Goal: Task Accomplishment & Management: Complete application form

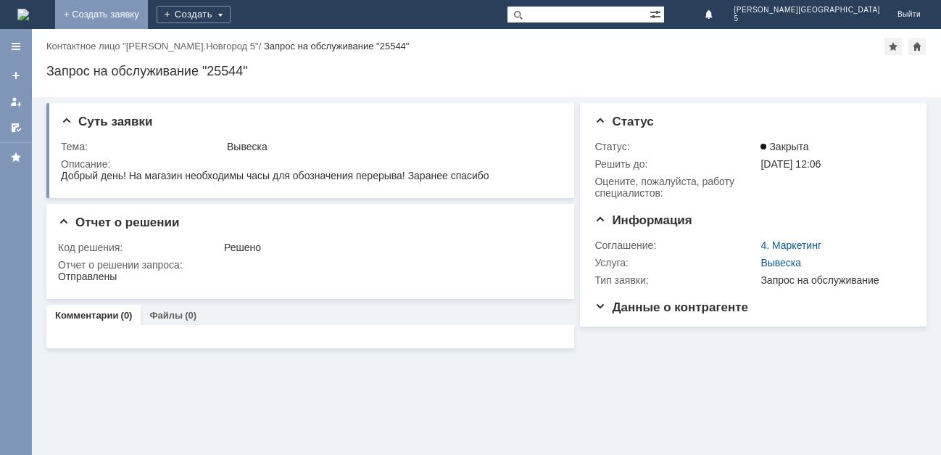
click at [148, 11] on link "+ Создать заявку" at bounding box center [101, 14] width 93 height 29
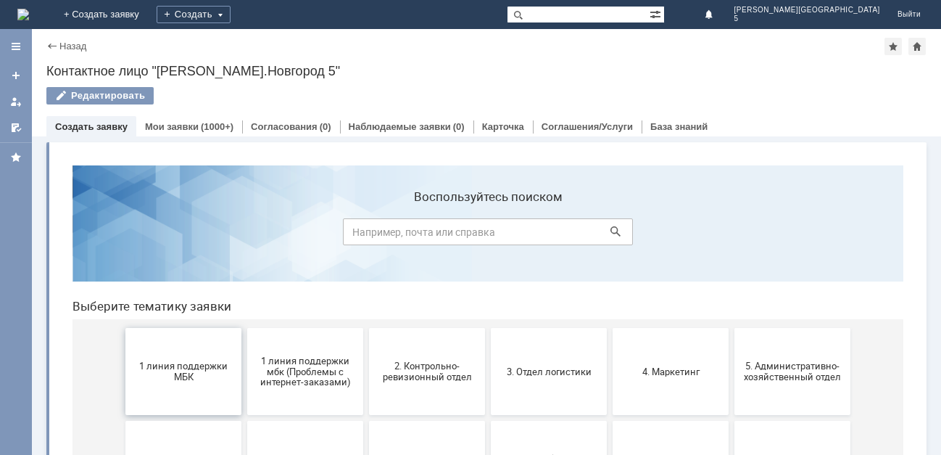
click at [180, 361] on span "1 линия поддержки МБК" at bounding box center [183, 371] width 107 height 22
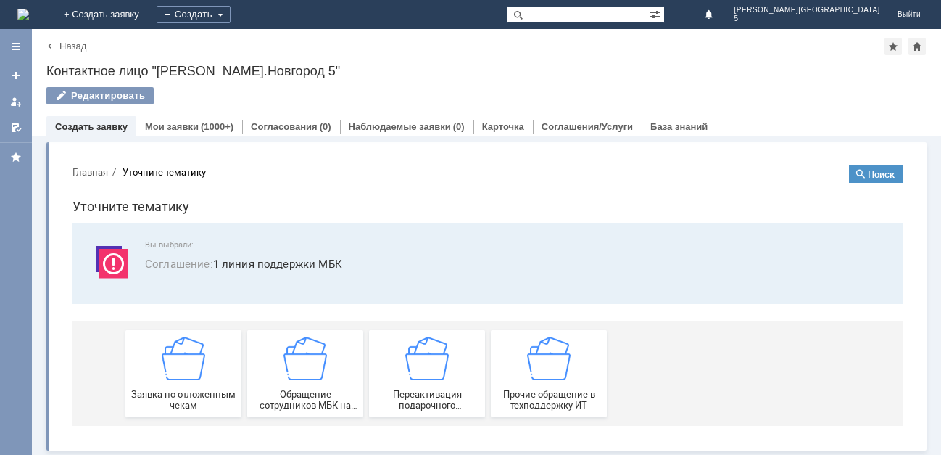
click at [180, 361] on img at bounding box center [183, 357] width 43 height 43
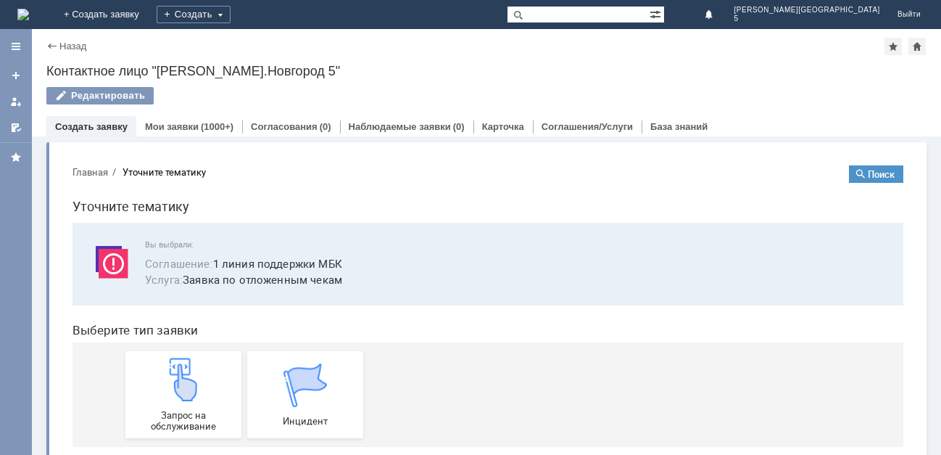
click at [180, 361] on img at bounding box center [183, 378] width 43 height 43
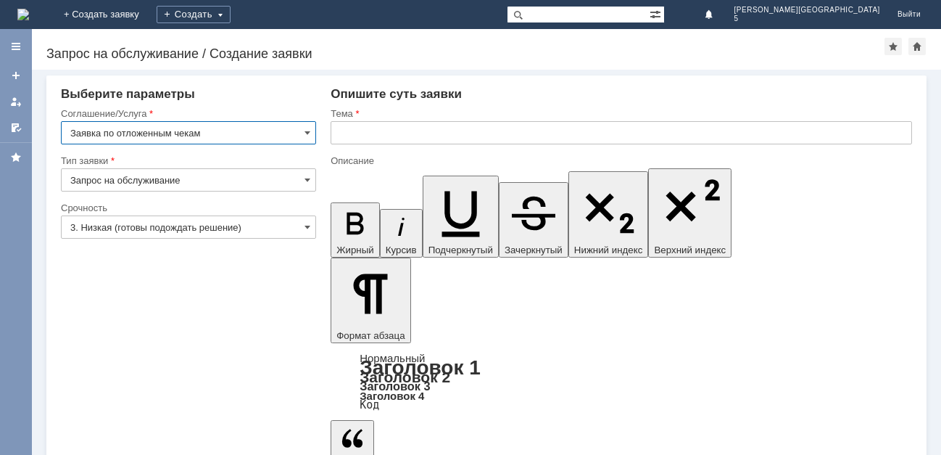
click at [347, 138] on input "text" at bounding box center [621, 132] width 581 height 23
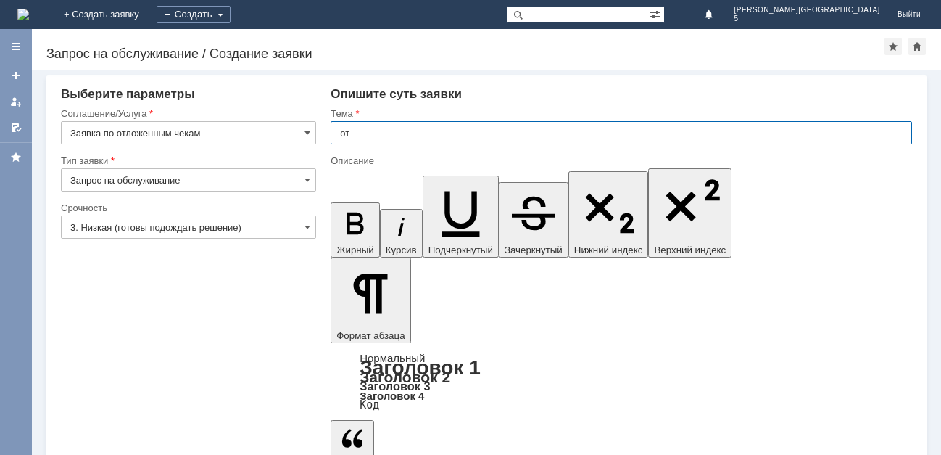
type input "о"
type input "Отложенные чеки от [DATE]"
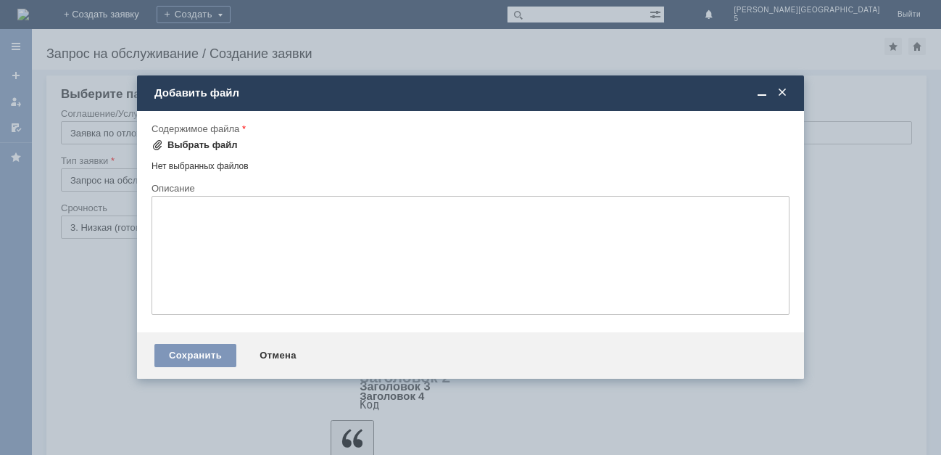
click at [190, 141] on div "Выбрать файл" at bounding box center [202, 145] width 70 height 12
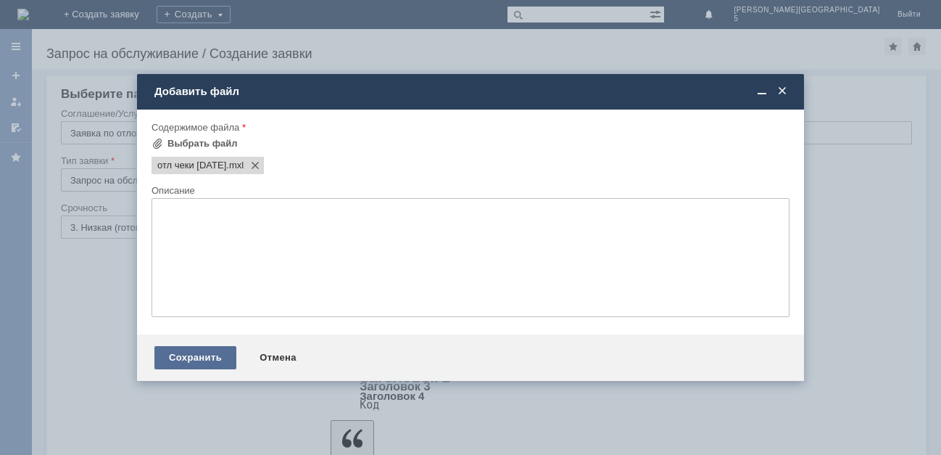
click at [206, 354] on div "Сохранить" at bounding box center [195, 357] width 82 height 23
